Goal: Information Seeking & Learning: Learn about a topic

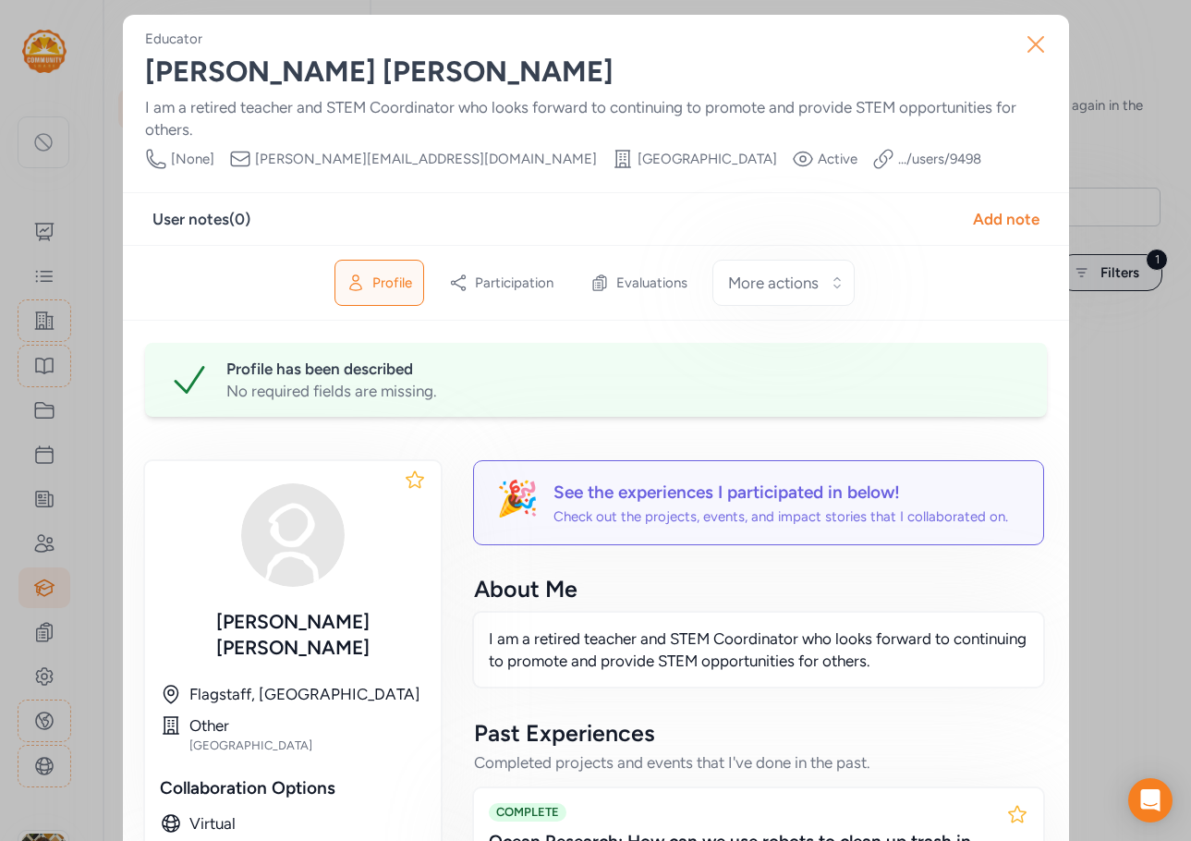
click at [1034, 42] on icon "button" at bounding box center [1036, 45] width 30 height 30
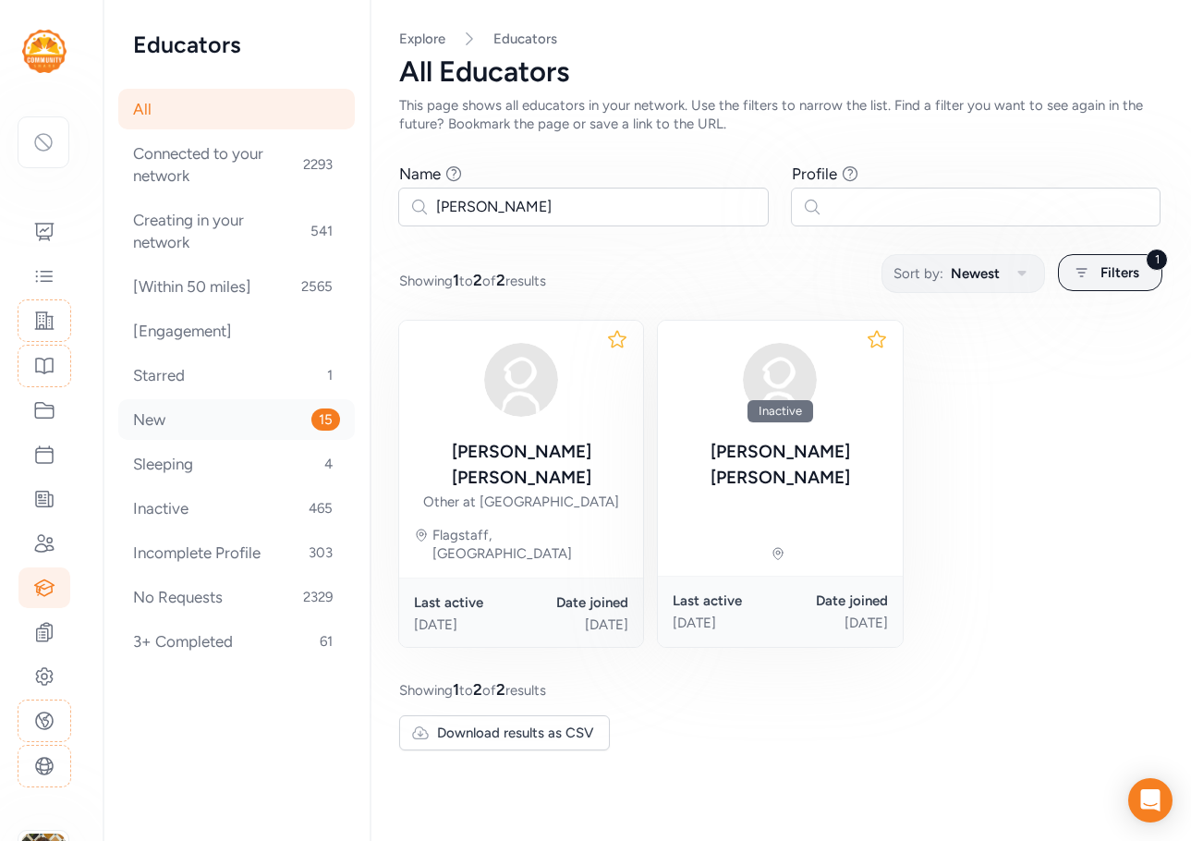
click at [192, 420] on div "New 15" at bounding box center [236, 419] width 236 height 41
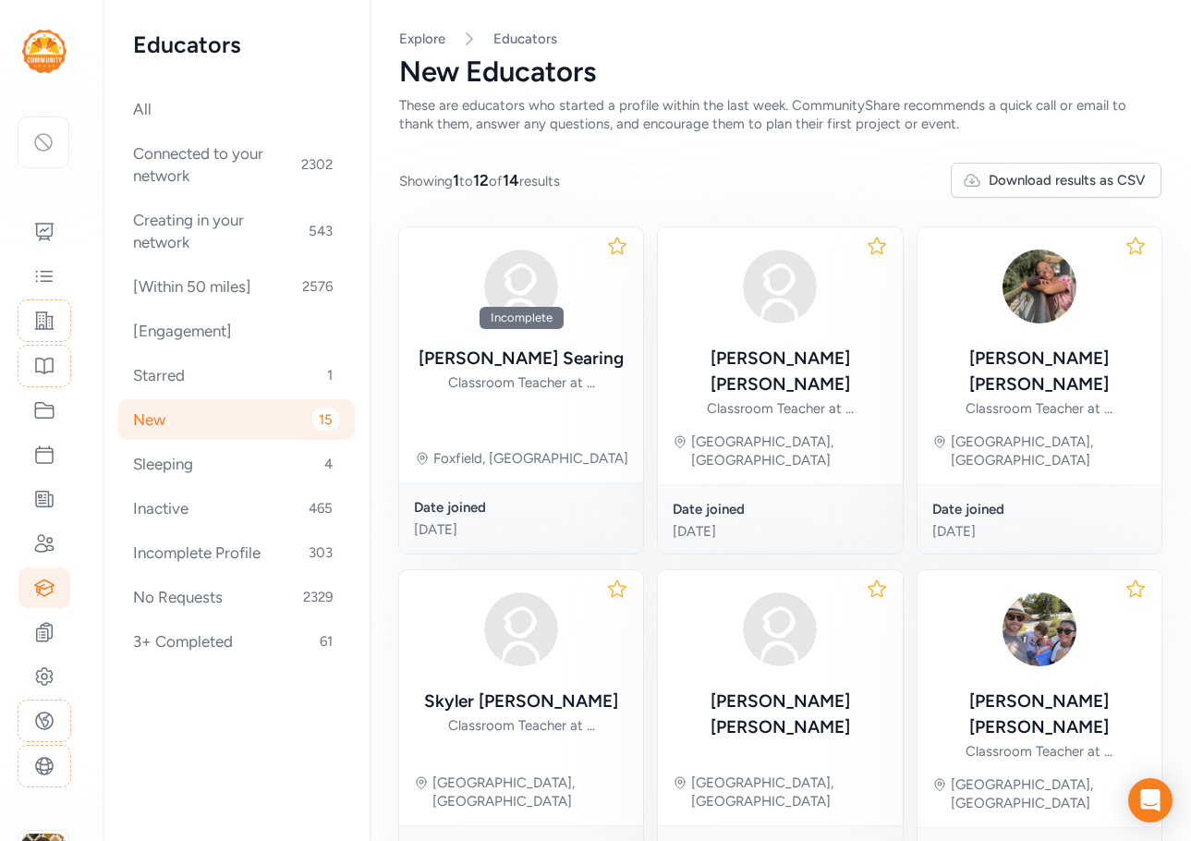
drag, startPoint x: 192, startPoint y: 420, endPoint x: 803, endPoint y: 174, distance: 658.5
click at [803, 174] on div "Showing 1 to 12 of 14 results Download results as CSV" at bounding box center [780, 180] width 762 height 35
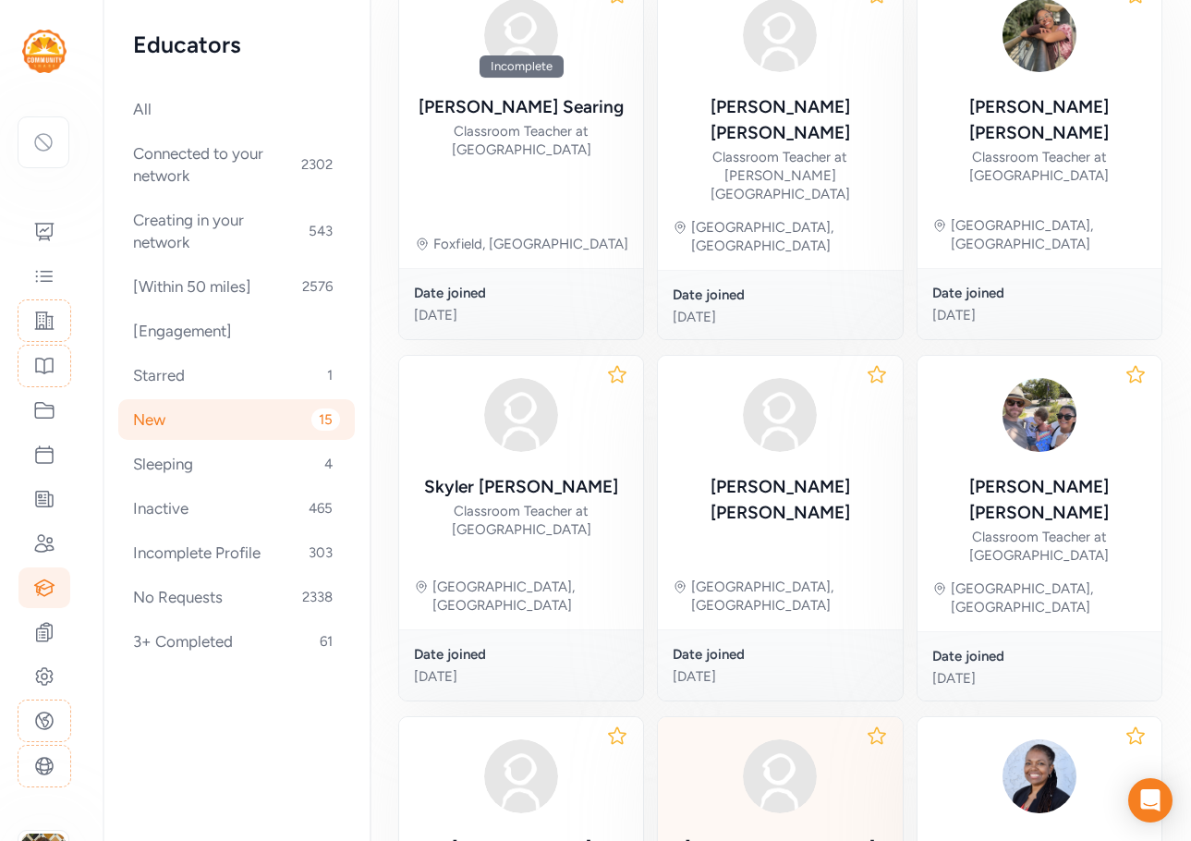
scroll to position [181, 0]
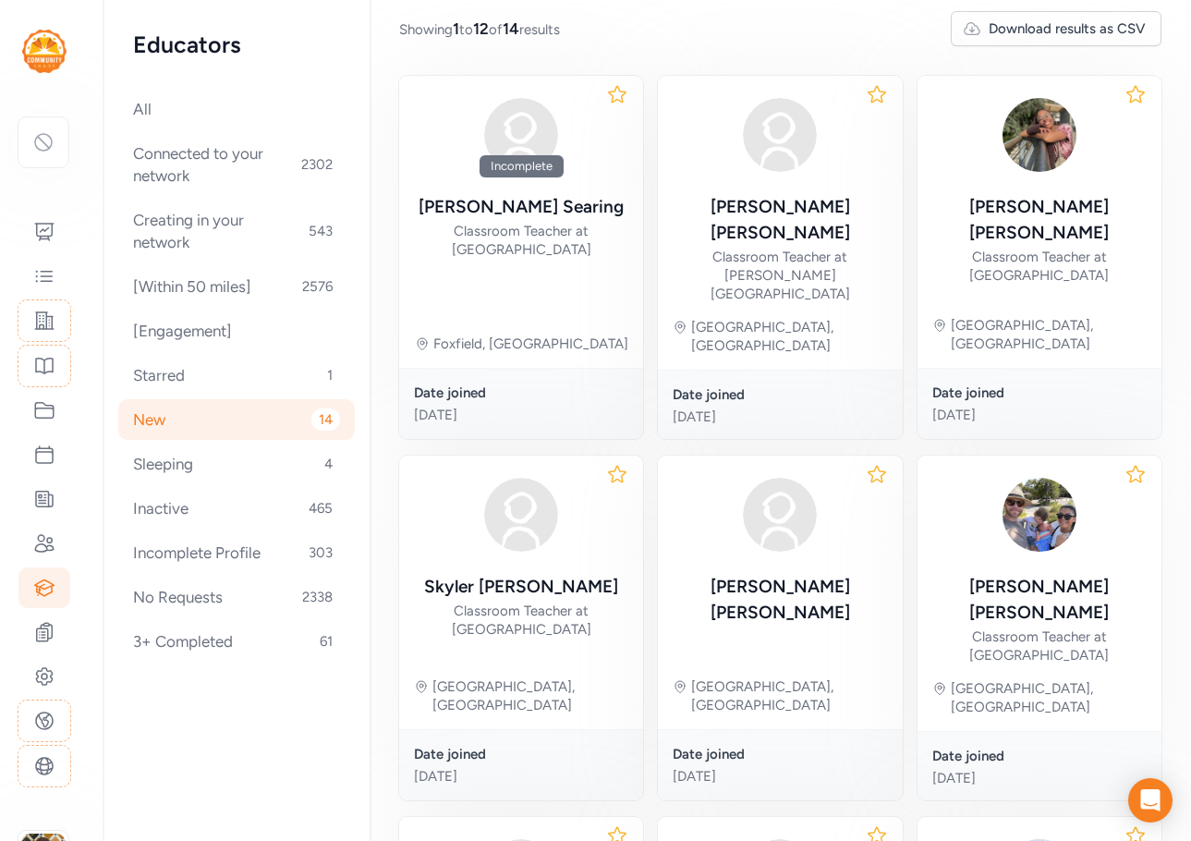
scroll to position [185, 0]
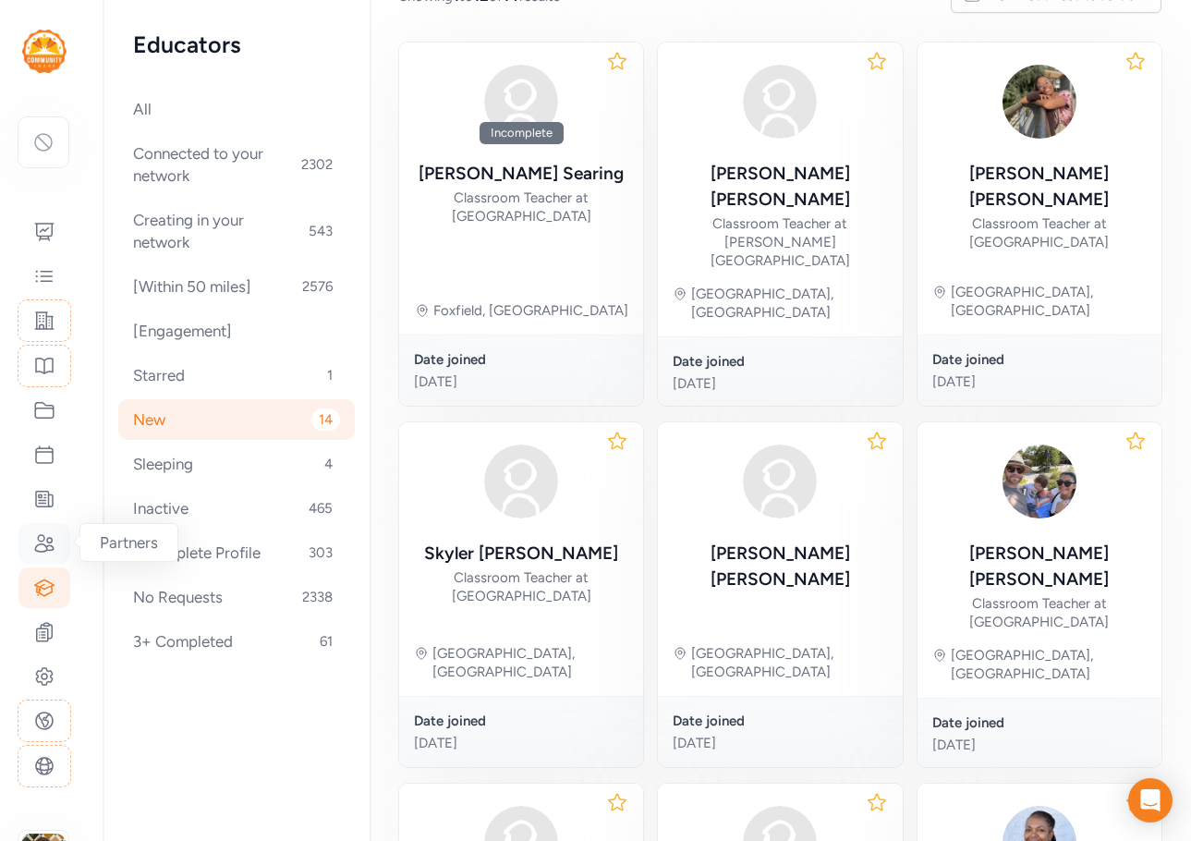
click at [42, 543] on icon at bounding box center [44, 543] width 18 height 17
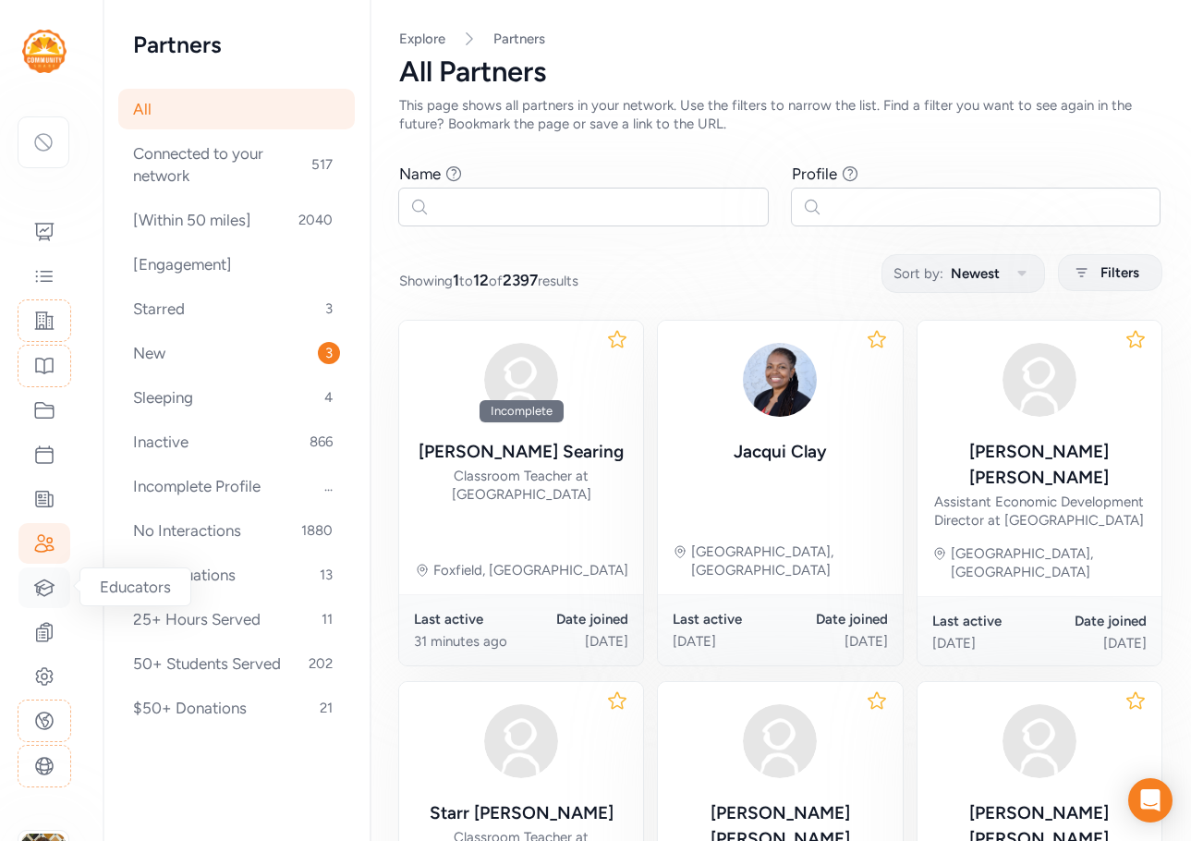
click at [50, 590] on icon at bounding box center [44, 587] width 22 height 22
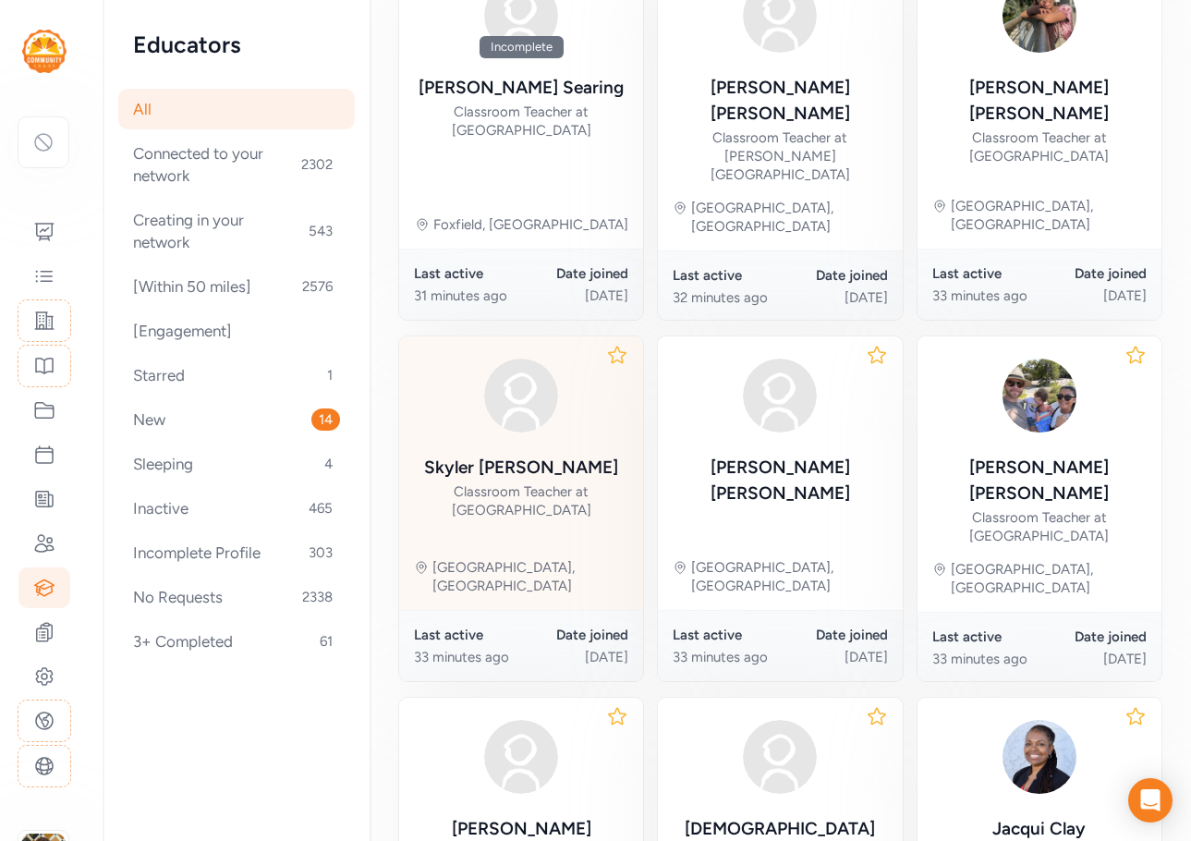
scroll to position [369, 0]
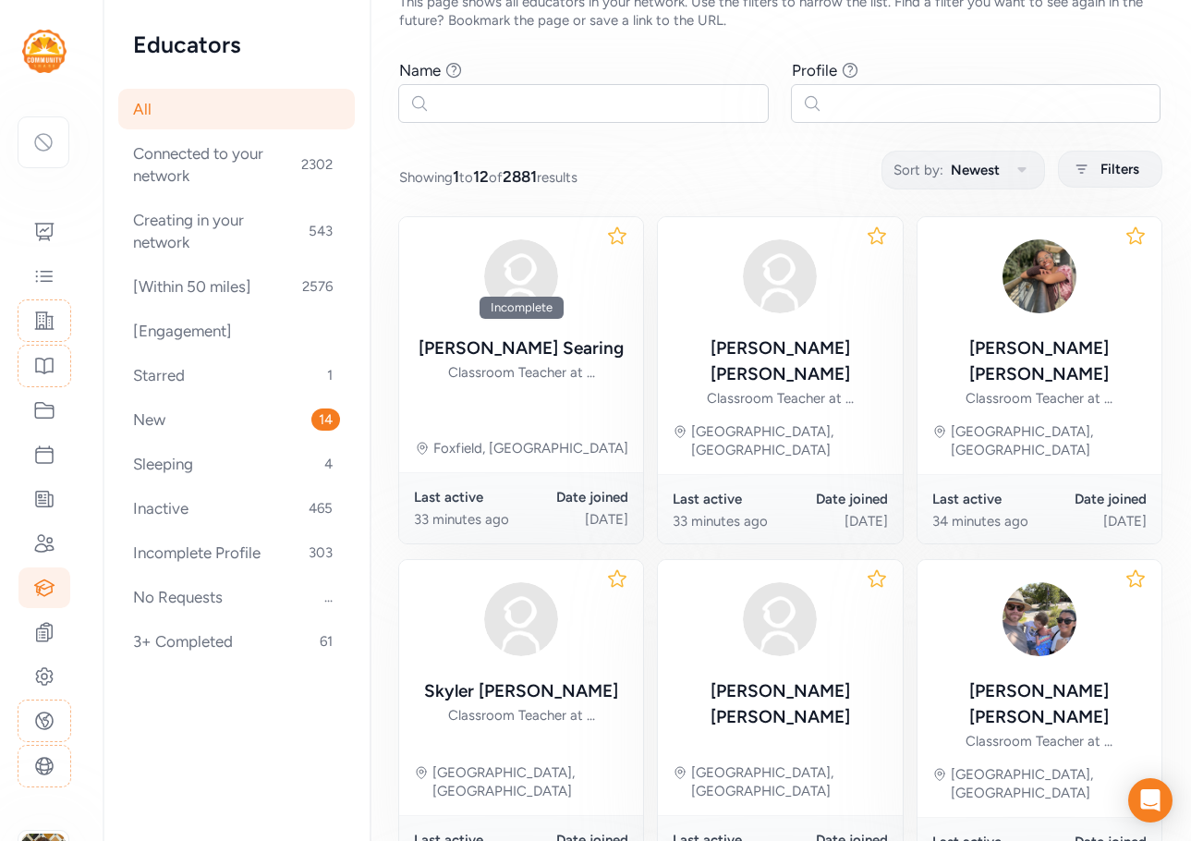
scroll to position [185, 0]
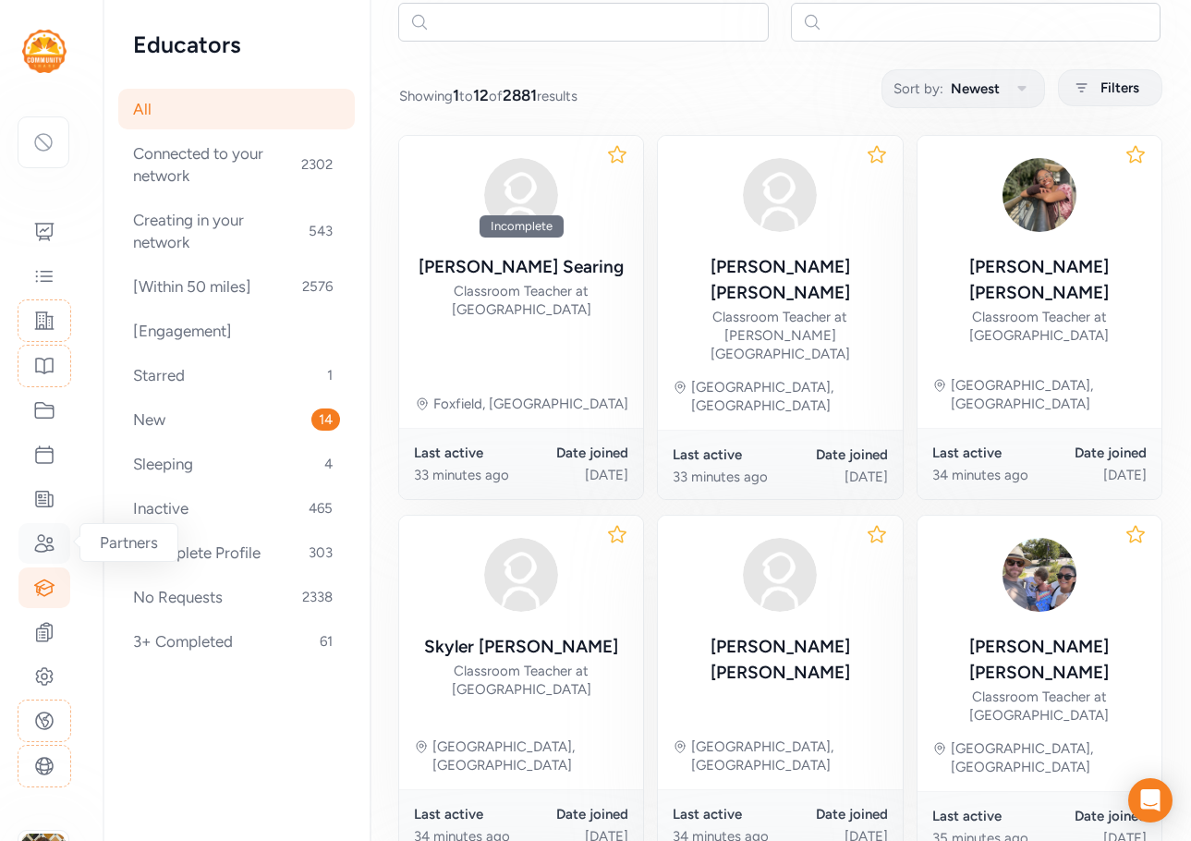
click at [48, 530] on div at bounding box center [44, 543] width 52 height 41
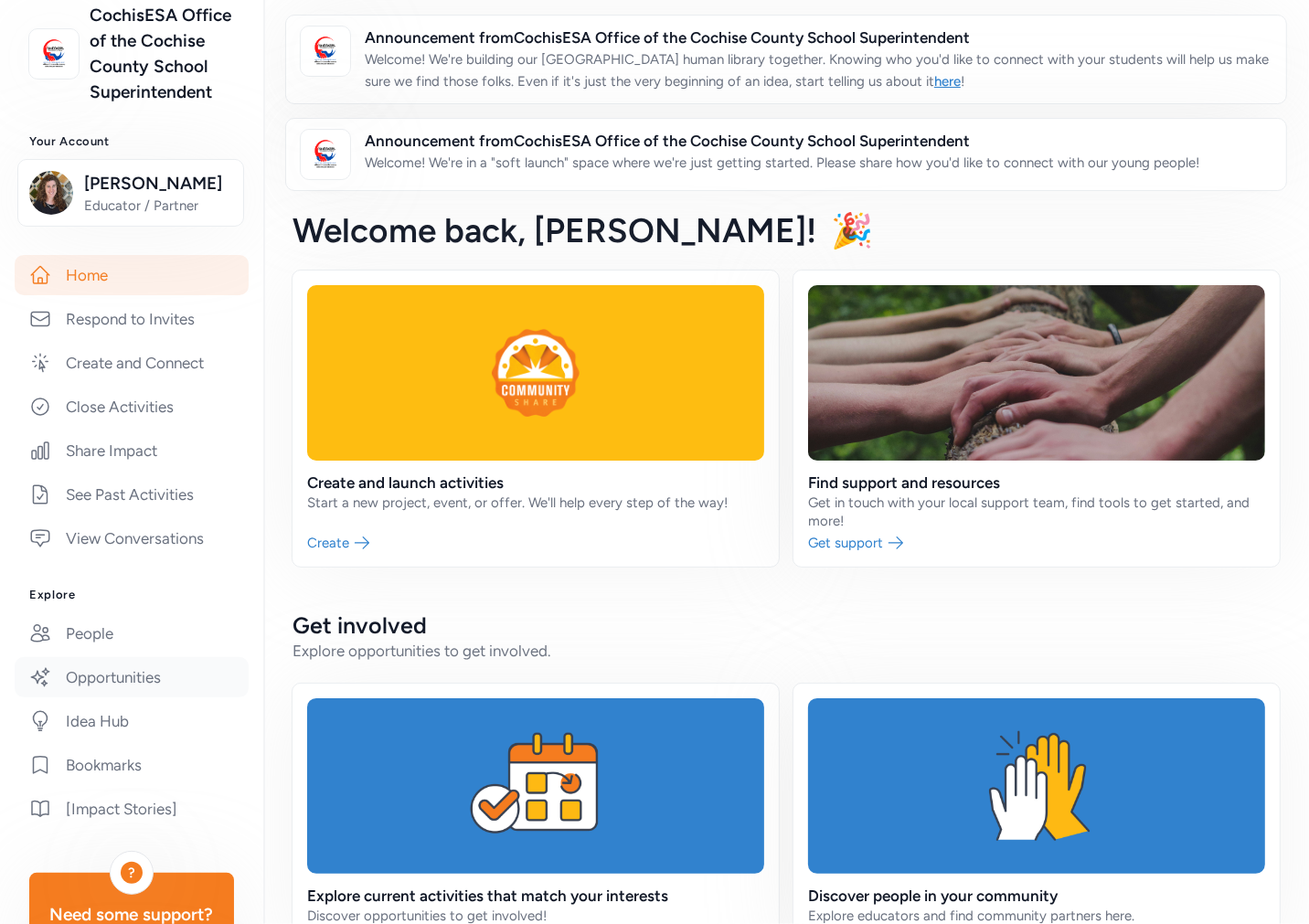
scroll to position [305, 0]
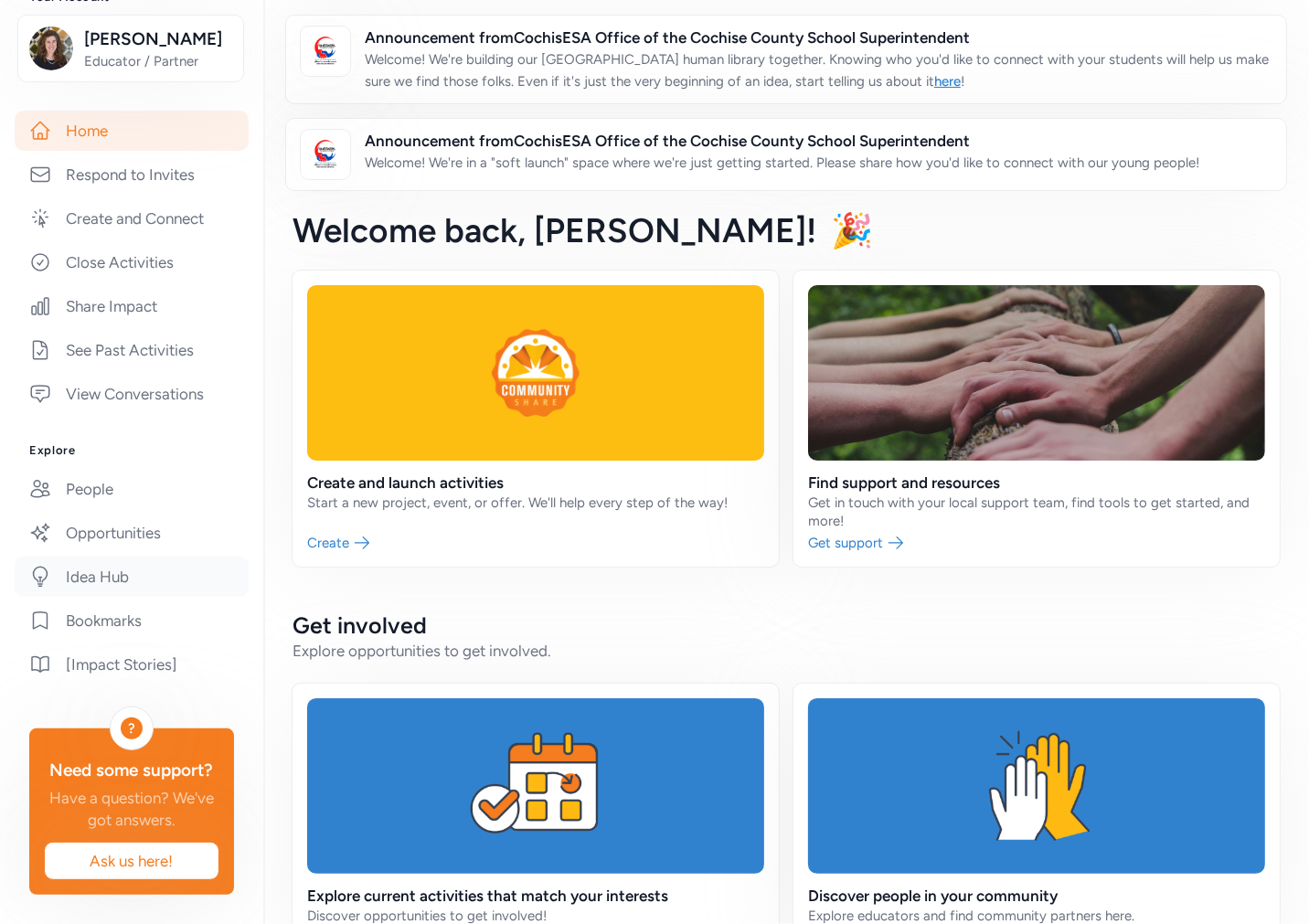
click at [108, 597] on link "Idea Hub" at bounding box center [132, 577] width 234 height 41
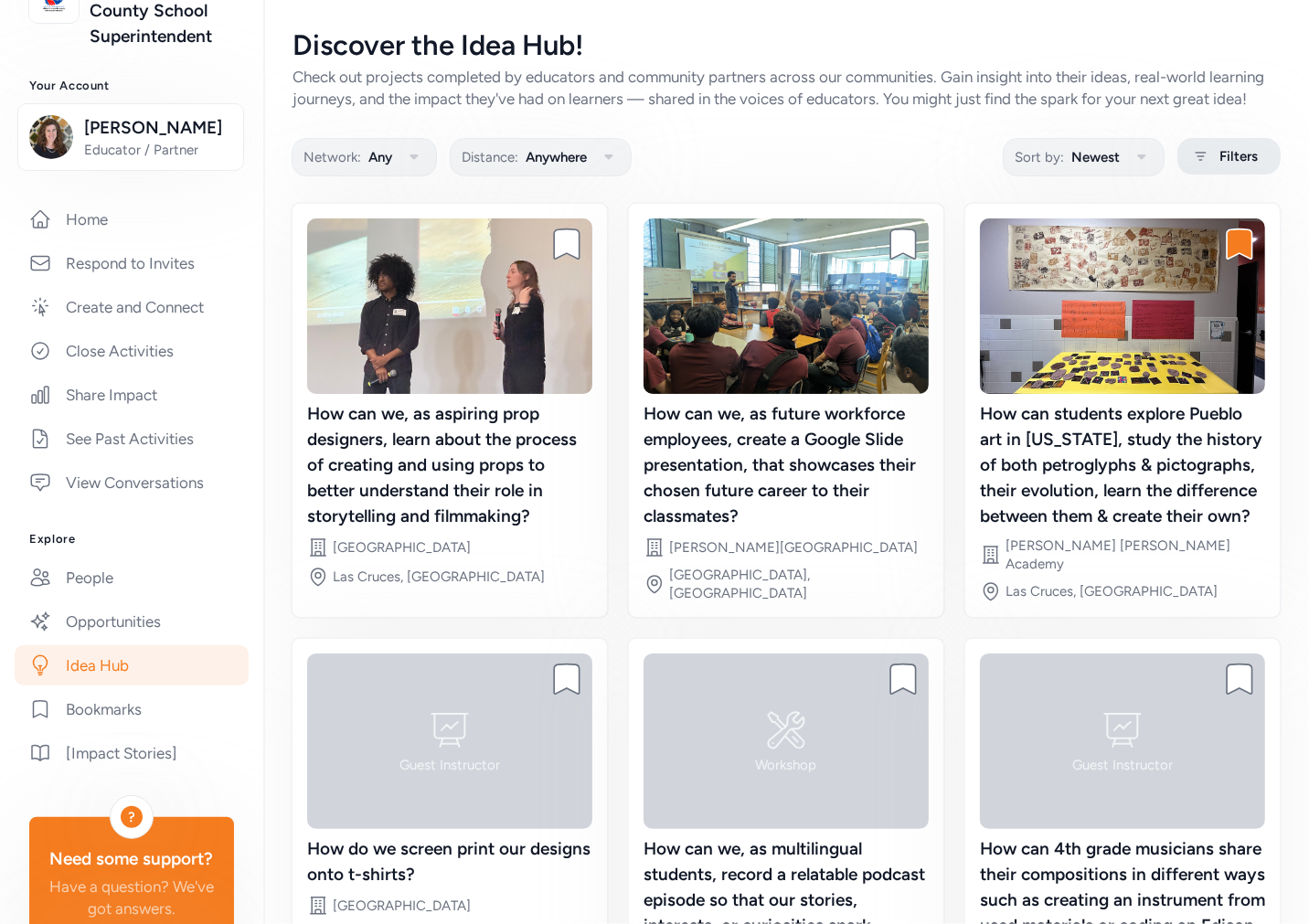
click at [1232, 167] on span "Filters" at bounding box center [1238, 156] width 39 height 22
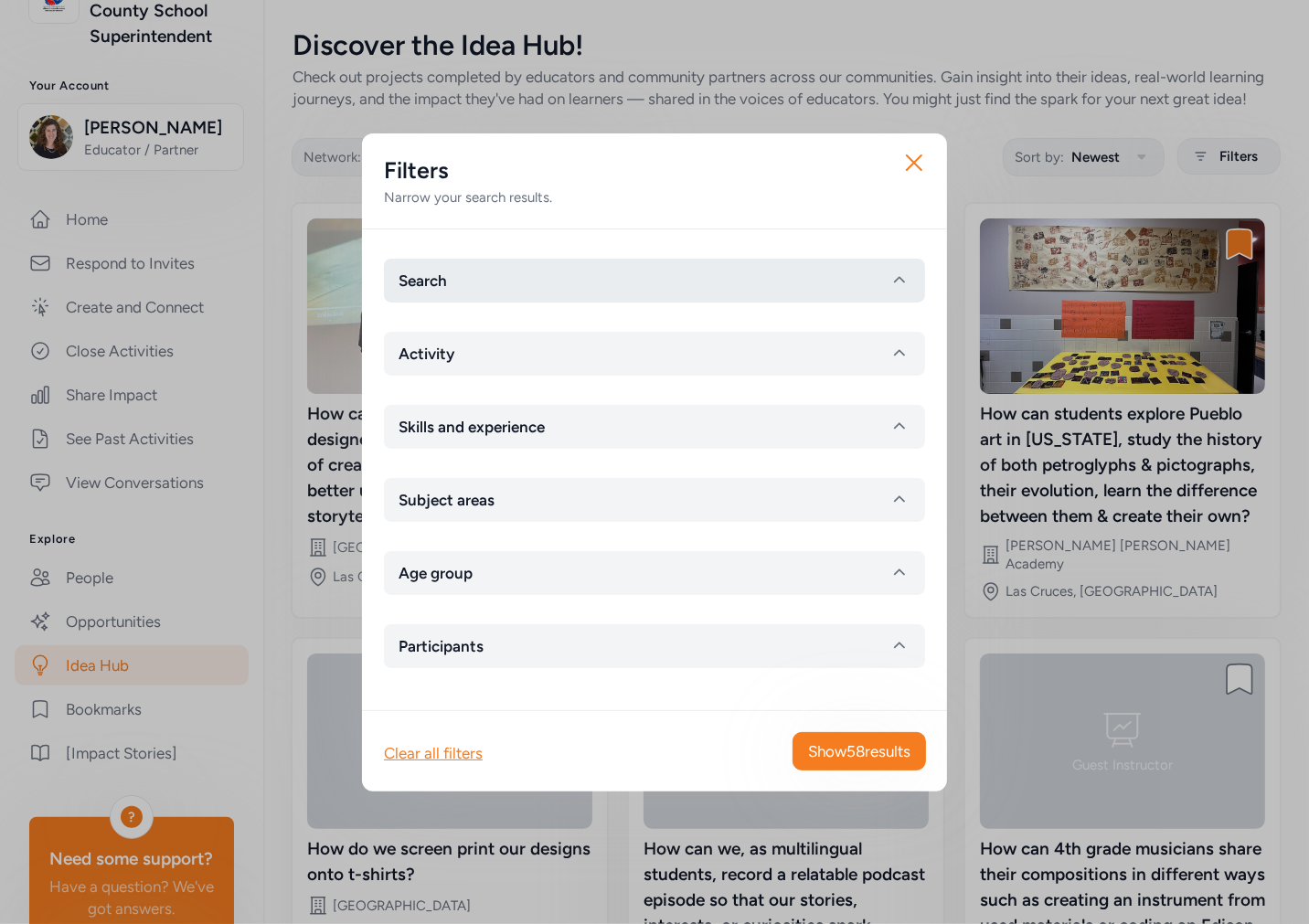
click at [583, 275] on button "Search" at bounding box center [654, 280] width 541 height 44
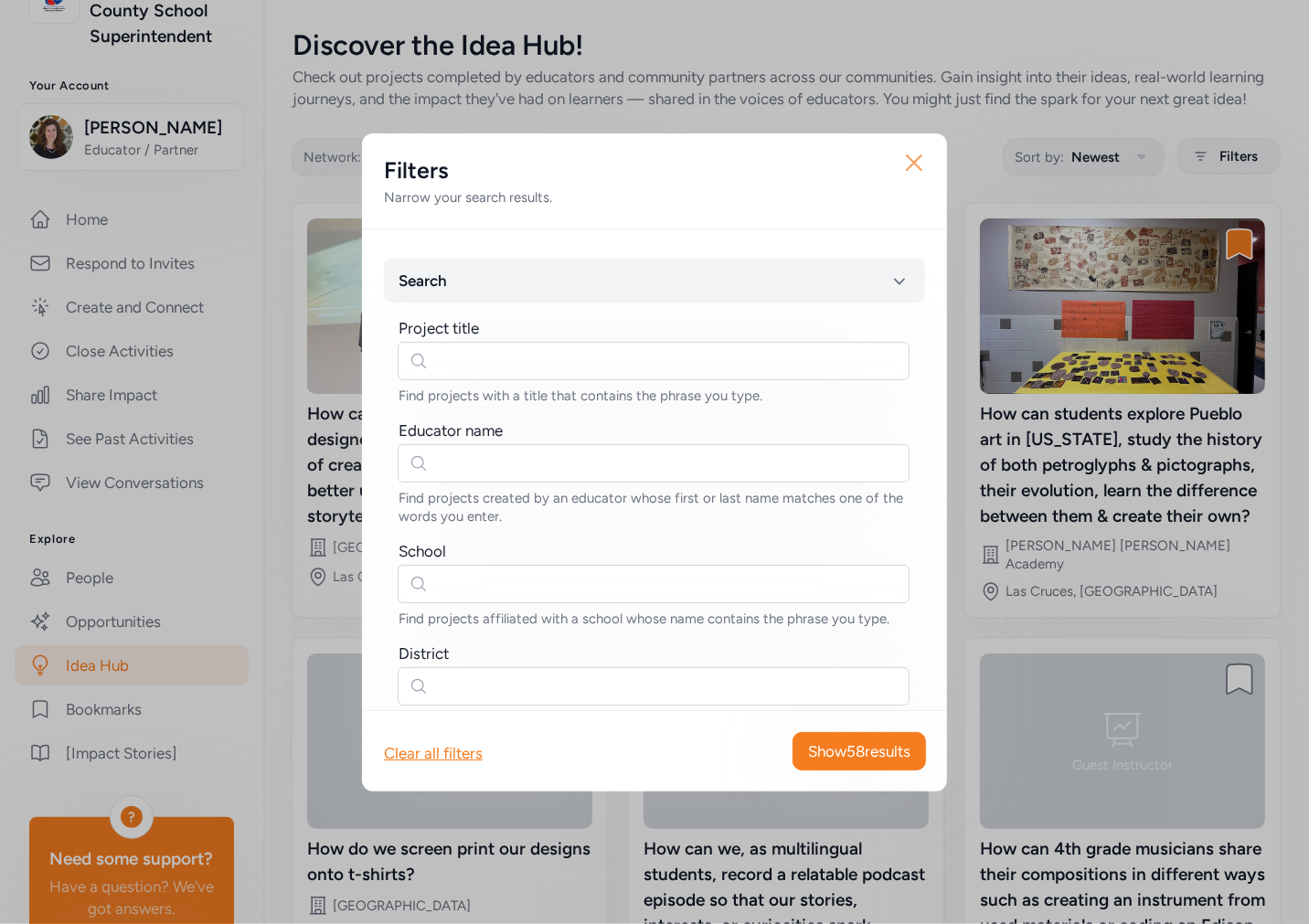
click at [915, 159] on icon "button" at bounding box center [914, 163] width 30 height 30
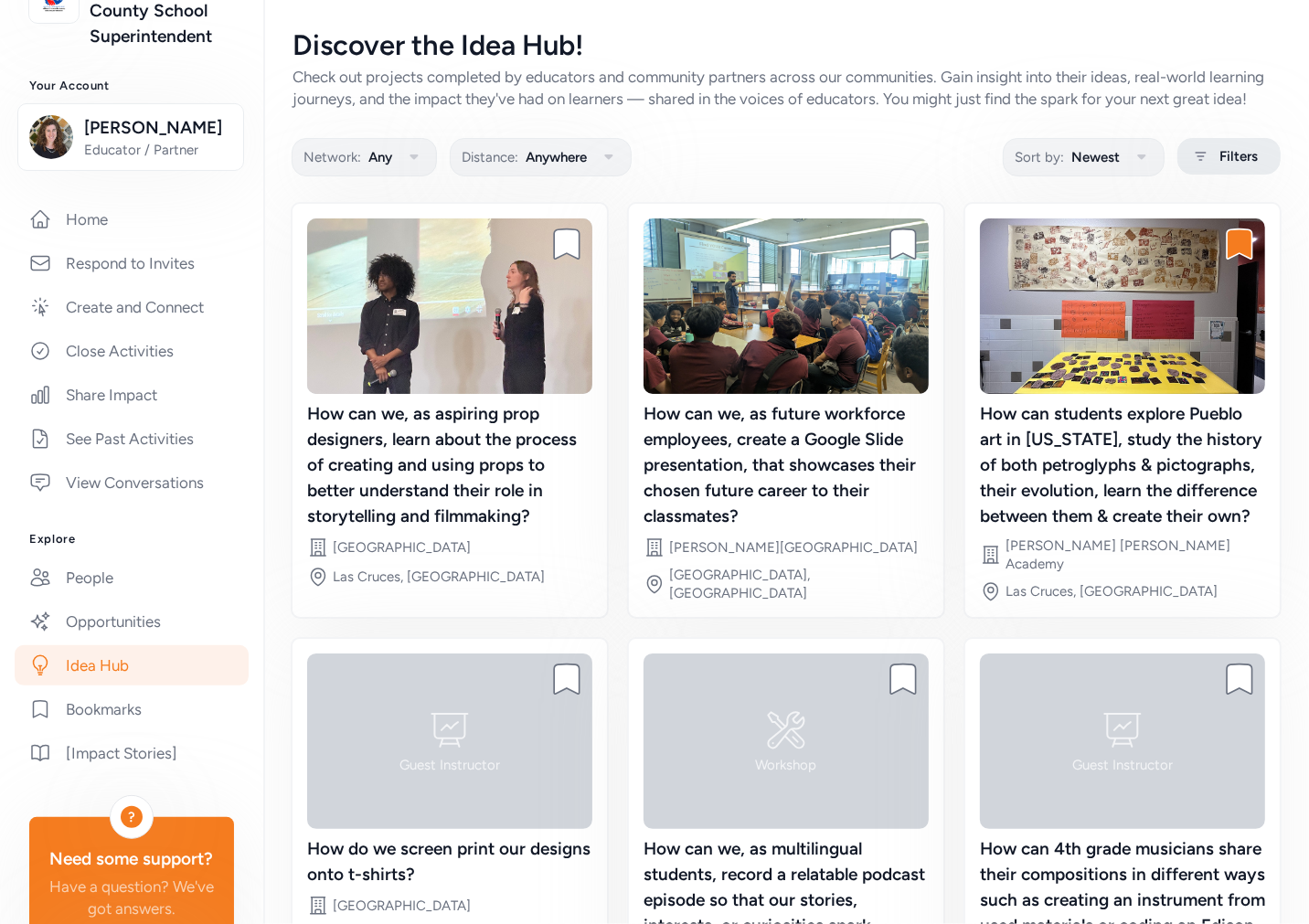
click at [1199, 174] on div "Filters" at bounding box center [1229, 155] width 103 height 37
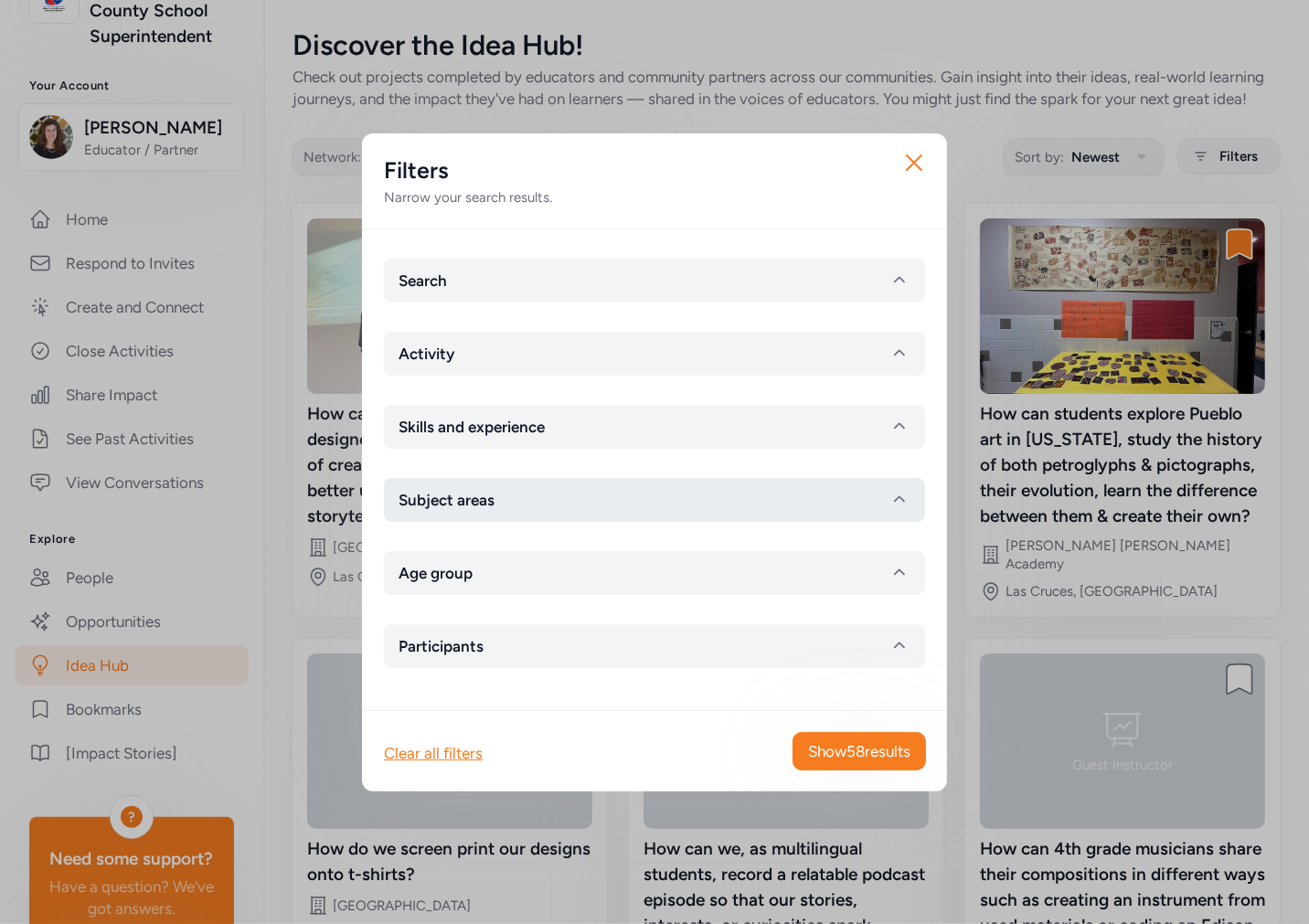
click at [485, 508] on span "Subject areas" at bounding box center [446, 500] width 96 height 22
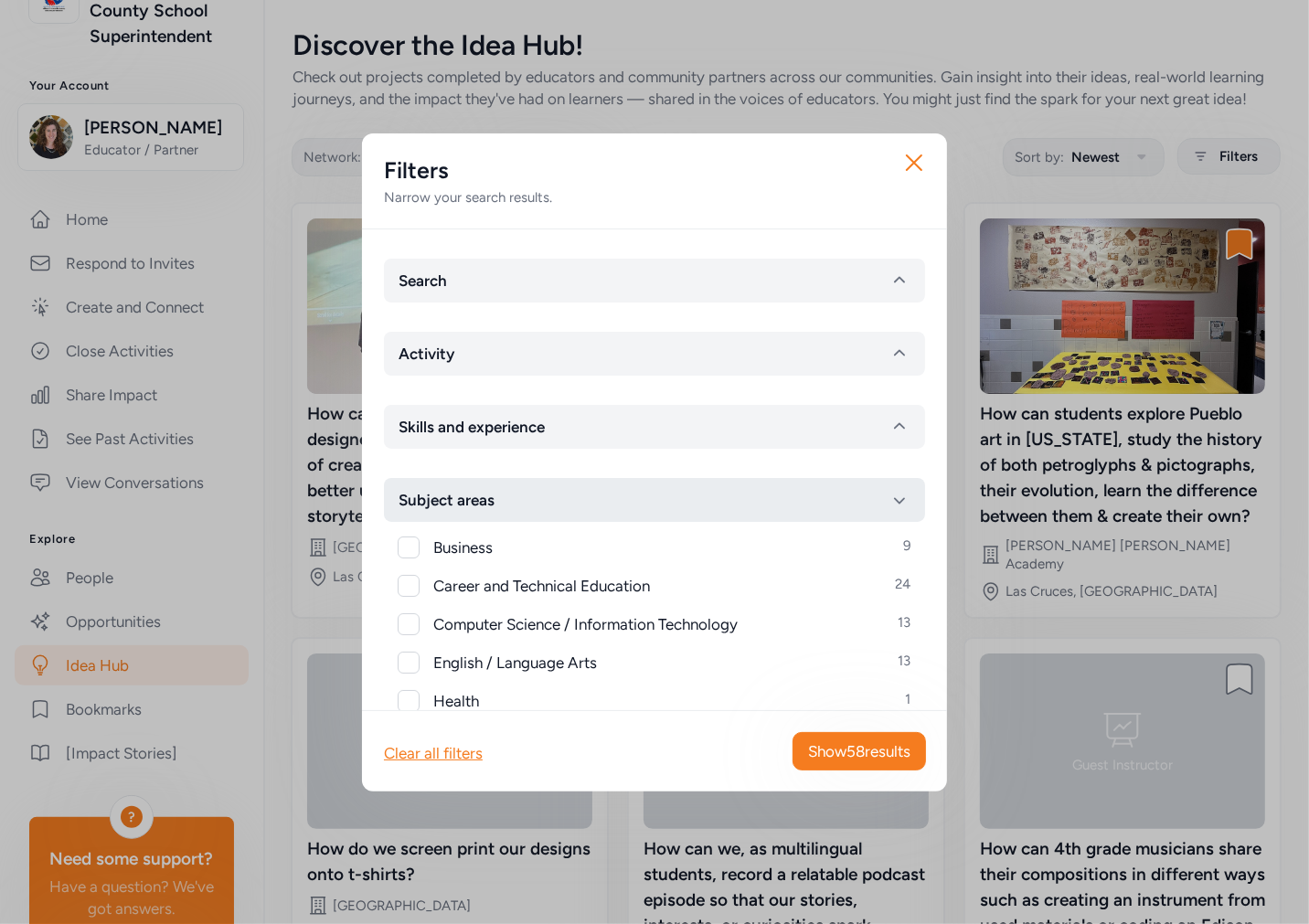
click at [453, 495] on span "Subject areas" at bounding box center [446, 500] width 96 height 22
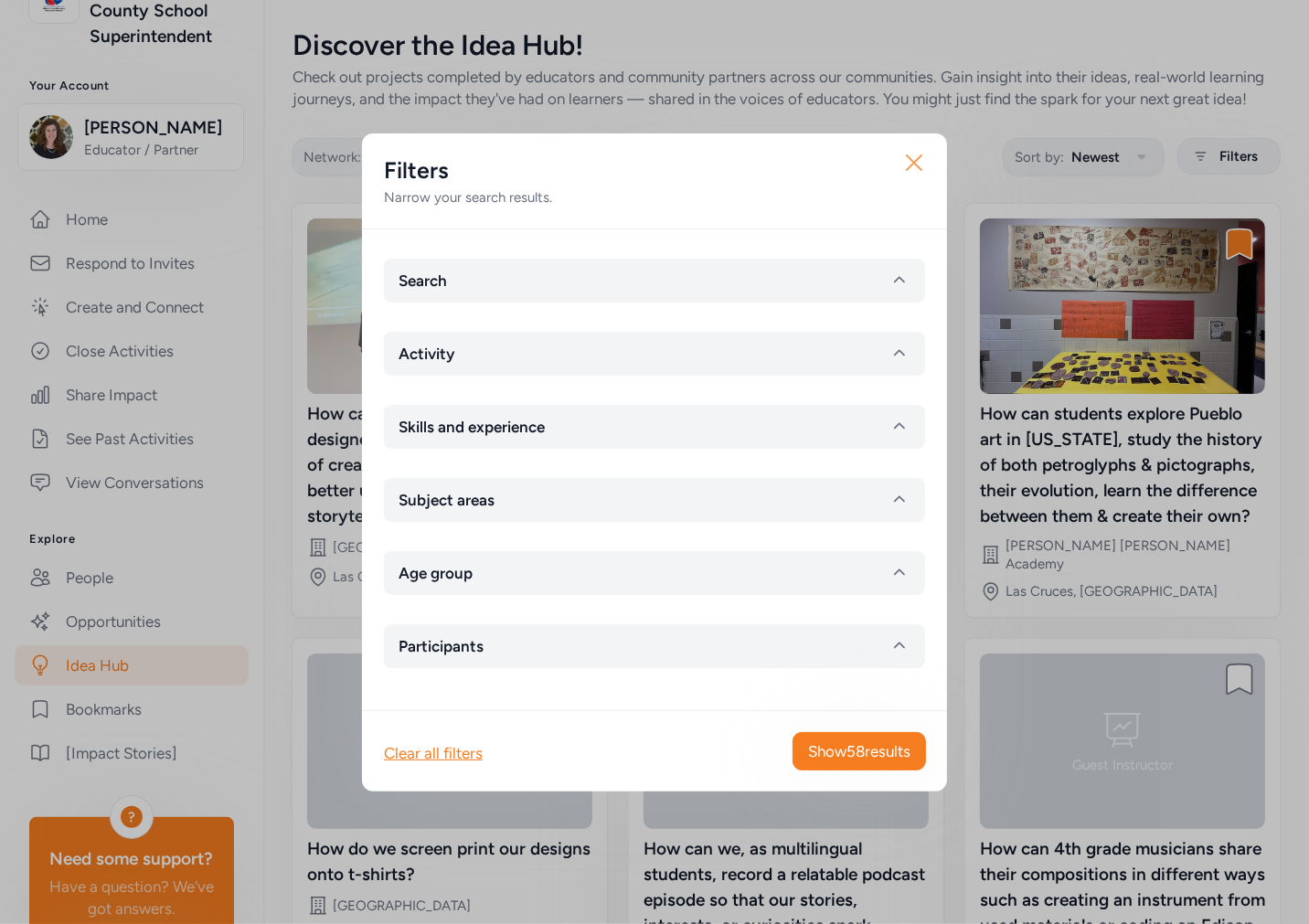
click at [911, 157] on icon "button" at bounding box center [914, 163] width 30 height 30
